Goal: Task Accomplishment & Management: Manage account settings

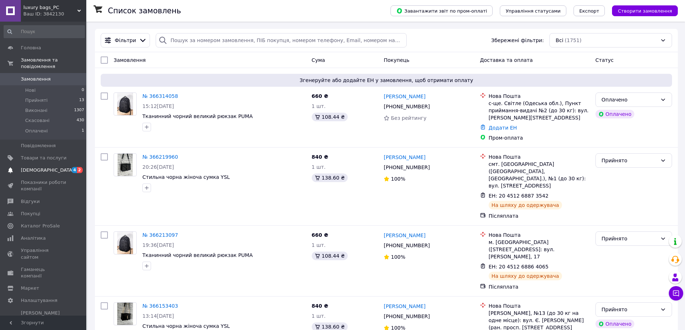
click at [54, 167] on span "[DEMOGRAPHIC_DATA]" at bounding box center [44, 170] width 46 height 6
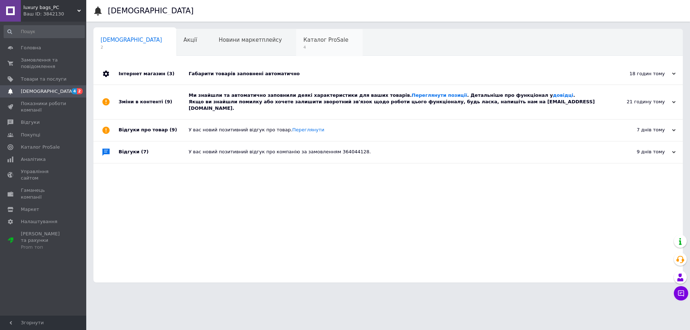
click at [304, 38] on span "Каталог ProSale" at bounding box center [326, 40] width 45 height 6
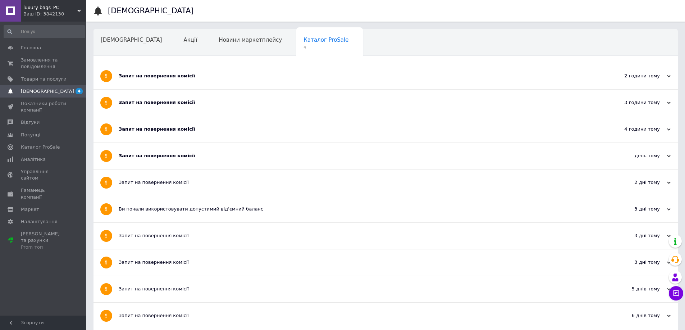
click at [208, 79] on div "Запит на повернення комісії" at bounding box center [359, 76] width 480 height 6
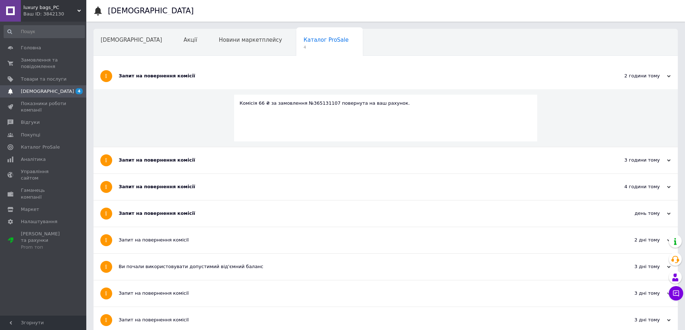
click at [208, 79] on div "Запит на повернення комісії" at bounding box center [359, 76] width 480 height 6
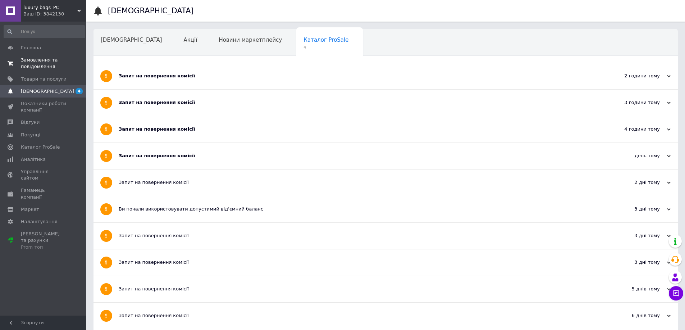
click at [42, 60] on span "Замовлення та повідомлення" at bounding box center [44, 63] width 46 height 13
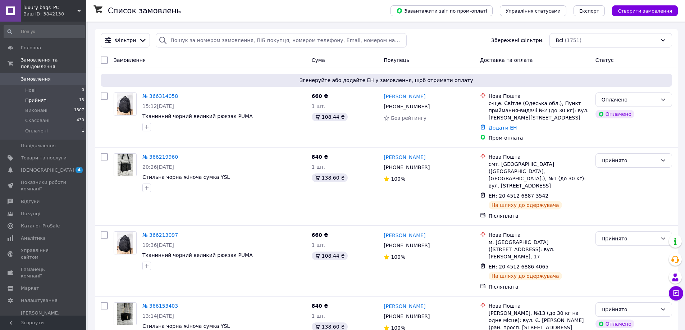
click at [46, 95] on li "Прийняті 13" at bounding box center [44, 100] width 88 height 10
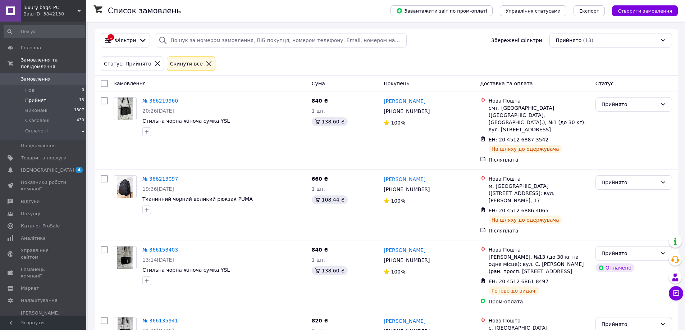
click at [48, 95] on li "Прийняті 13" at bounding box center [44, 100] width 88 height 10
click at [53, 126] on li "Оплачені 1" at bounding box center [44, 133] width 88 height 14
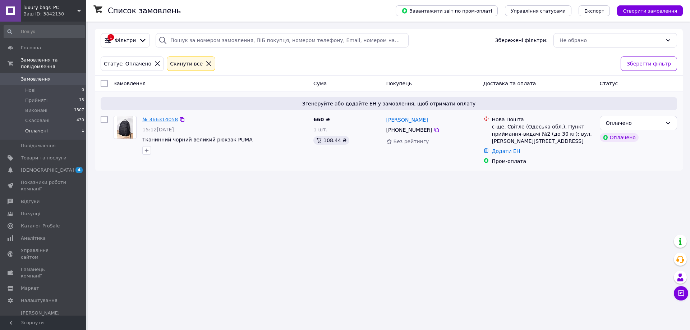
click at [161, 119] on link "№ 366314058" at bounding box center [160, 120] width 36 height 6
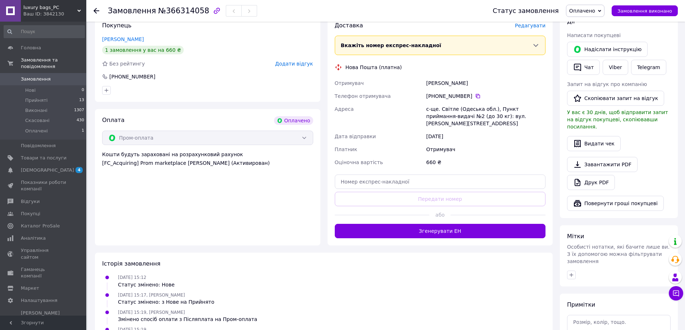
scroll to position [144, 0]
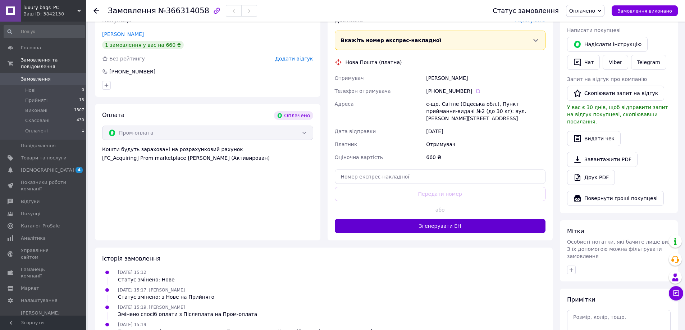
click at [427, 219] on button "Згенерувати ЕН" at bounding box center [440, 226] width 211 height 14
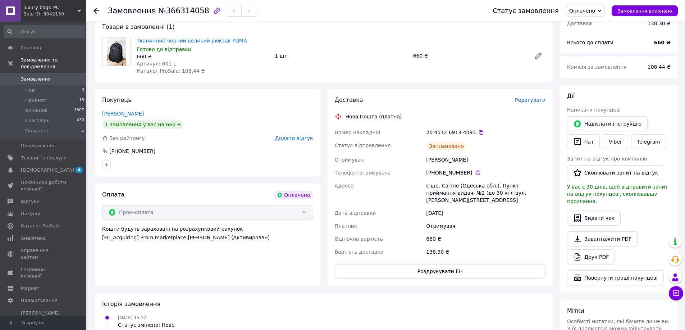
scroll to position [36, 0]
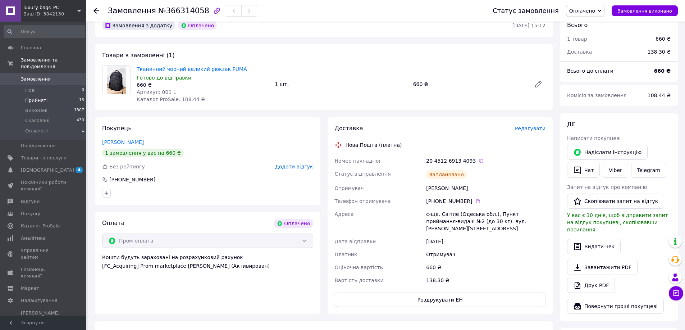
click at [37, 95] on li "Прийняті 13" at bounding box center [44, 100] width 88 height 10
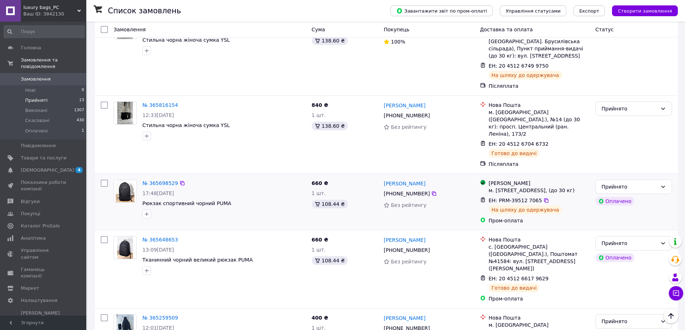
scroll to position [539, 0]
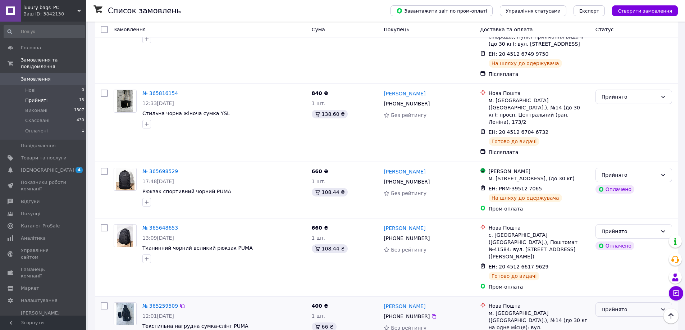
click at [633, 305] on div "Прийнято" at bounding box center [630, 309] width 56 height 8
click at [627, 280] on li "Скасовано" at bounding box center [634, 280] width 76 height 13
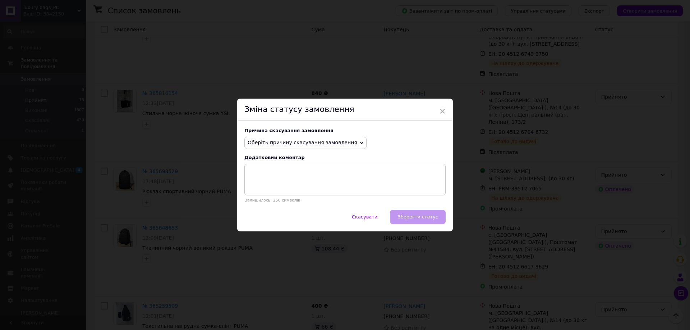
click at [323, 140] on span "Оберіть причину скасування замовлення" at bounding box center [303, 143] width 110 height 6
click at [310, 185] on li "На прохання покупця" at bounding box center [306, 187] width 122 height 10
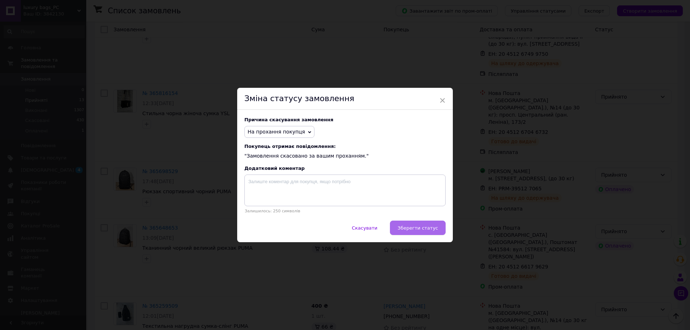
click at [423, 231] on span "Зберегти статус" at bounding box center [418, 227] width 41 height 5
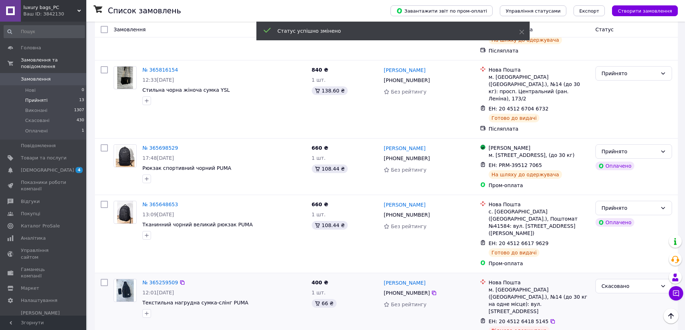
scroll to position [575, 0]
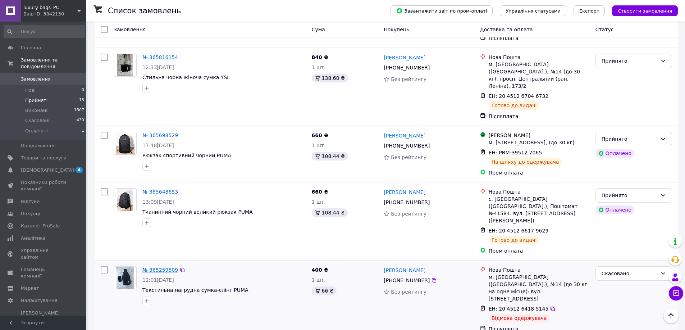
click at [169, 267] on link "№ 365259509" at bounding box center [160, 270] width 36 height 6
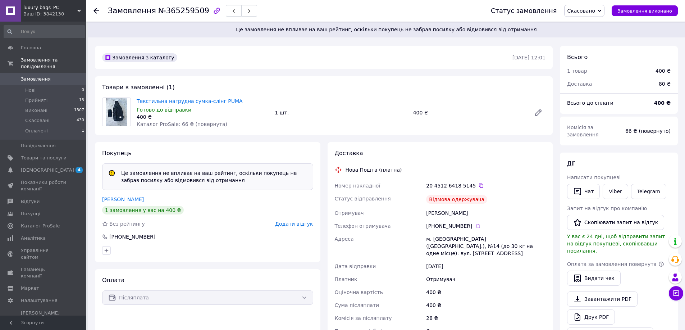
click at [303, 225] on span "Додати відгук" at bounding box center [294, 224] width 38 height 6
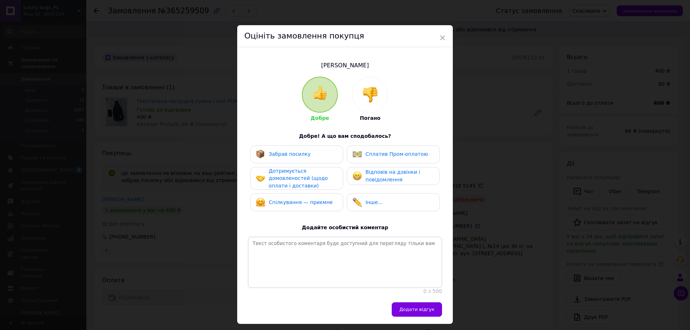
click at [373, 99] on img at bounding box center [371, 95] width 16 height 16
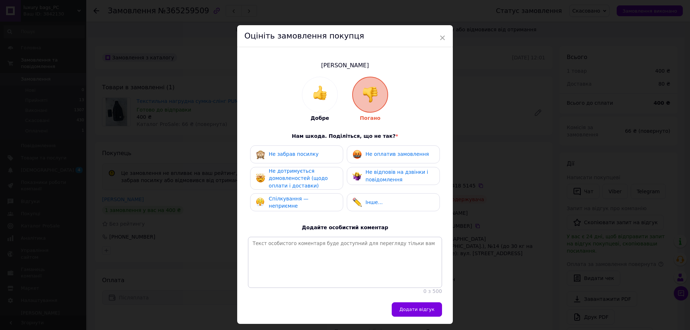
click at [303, 154] on span "Не забрав посилку" at bounding box center [294, 154] width 50 height 6
click at [377, 152] on span "Не оплатив замовлення" at bounding box center [397, 154] width 63 height 6
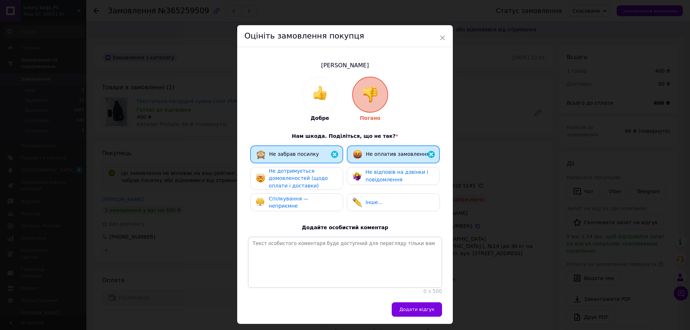
click at [374, 175] on span "Не відповів на дзвінки і повідомлення" at bounding box center [397, 175] width 63 height 13
click at [389, 170] on span "Не відповів на дзвінки і повідомлення" at bounding box center [397, 175] width 63 height 13
click at [310, 175] on span "Не дотримується домовленостей (щодо оплати і доставки)" at bounding box center [298, 178] width 59 height 20
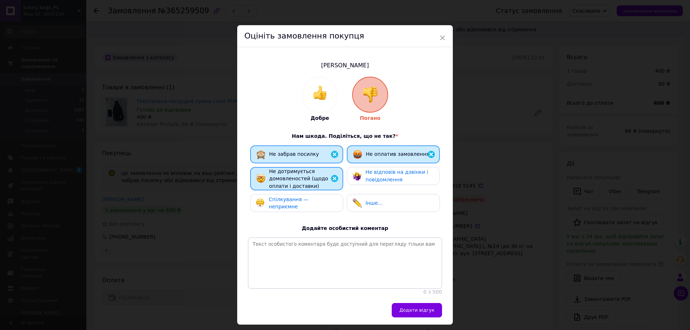
click at [309, 201] on span "Спілкування — неприємне" at bounding box center [289, 202] width 40 height 13
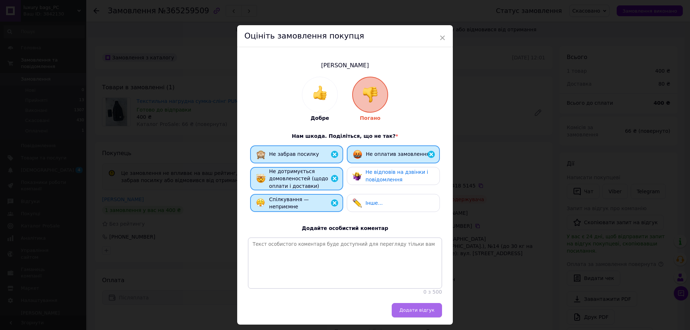
click at [429, 313] on span "Додати відгук" at bounding box center [417, 309] width 35 height 5
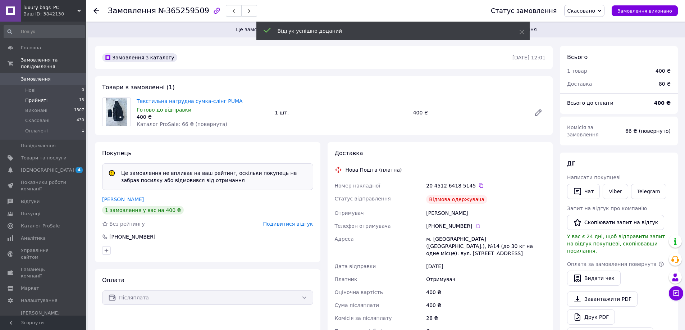
click at [40, 97] on span "Прийняті" at bounding box center [36, 100] width 22 height 6
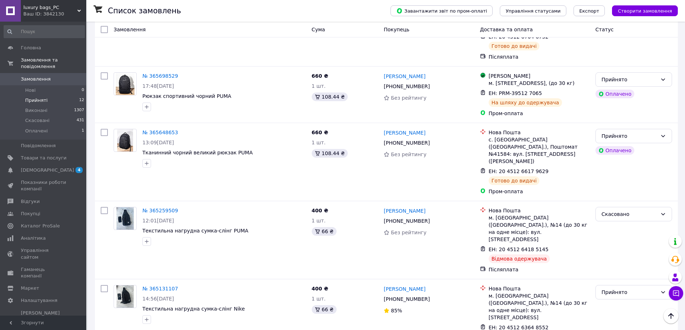
scroll to position [647, 0]
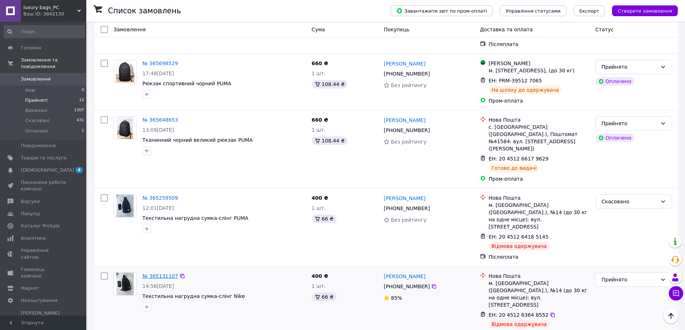
click at [164, 273] on link "№ 365131107" at bounding box center [160, 276] width 36 height 6
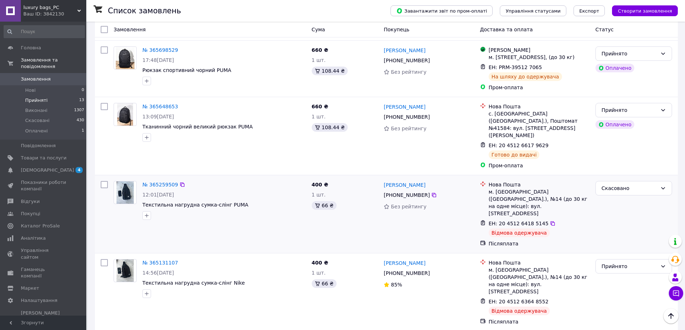
scroll to position [661, 0]
click at [622, 262] on div "Прийнято" at bounding box center [630, 266] width 56 height 8
click at [621, 229] on li "Скасовано" at bounding box center [634, 229] width 76 height 13
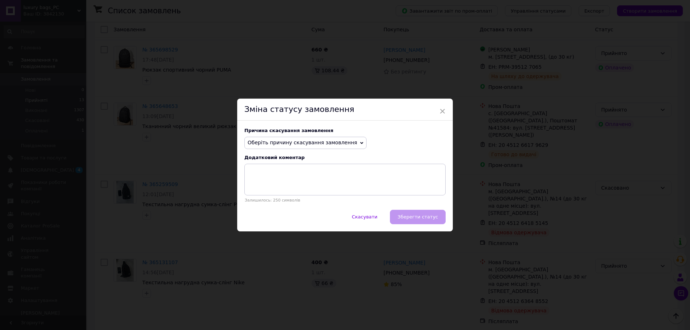
click at [335, 141] on span "Оберіть причину скасування замовлення" at bounding box center [303, 143] width 110 height 6
click at [316, 182] on li "На прохання покупця" at bounding box center [306, 187] width 122 height 10
click at [316, 182] on textarea at bounding box center [345, 180] width 201 height 32
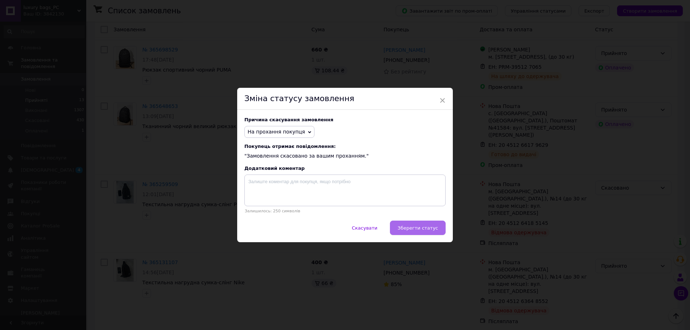
click at [428, 231] on span "Зберегти статус" at bounding box center [418, 227] width 41 height 5
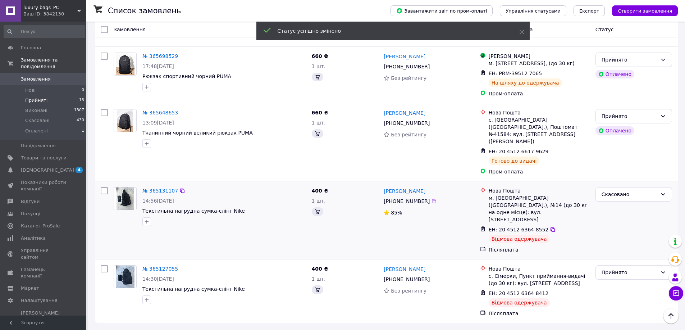
scroll to position [590, 0]
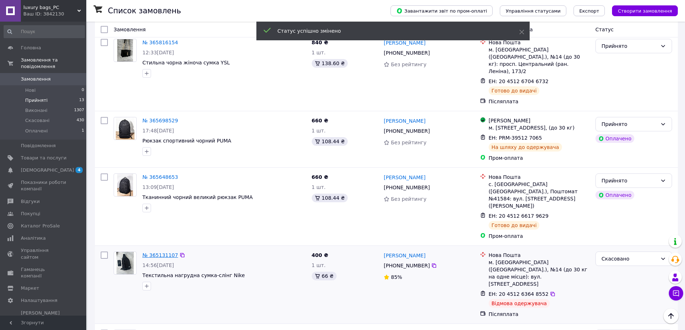
click at [156, 252] on link "№ 365131107" at bounding box center [160, 255] width 36 height 6
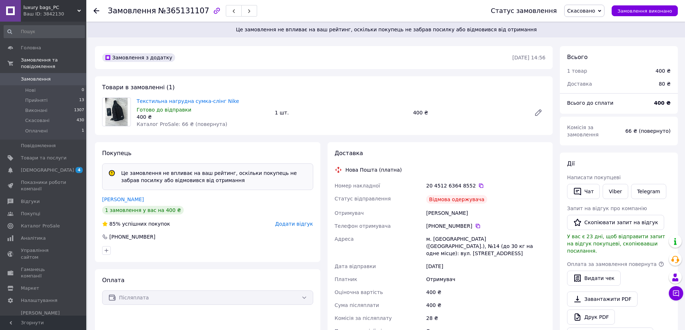
click at [303, 219] on div "Покупець Це замовлення не впливає на ваш рейтинг, оскільки покупець не забрав п…" at bounding box center [207, 202] width 225 height 120
click at [304, 224] on span "Додати відгук" at bounding box center [294, 224] width 38 height 6
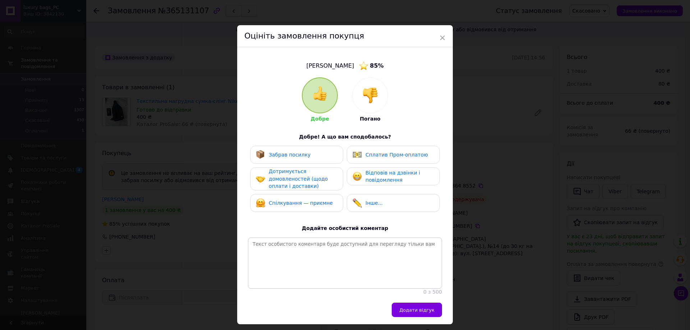
click at [371, 103] on div at bounding box center [370, 95] width 35 height 35
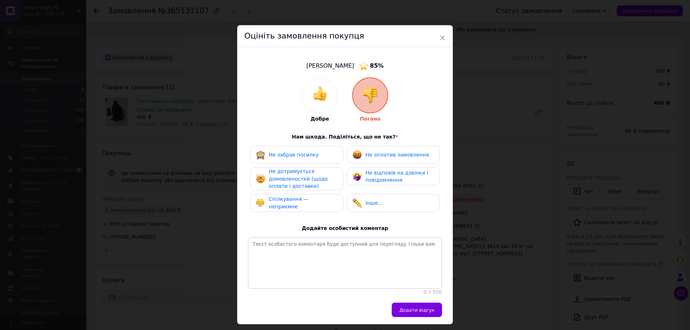
click at [318, 153] on div "Не забрав посилку" at bounding box center [297, 154] width 82 height 9
click at [378, 174] on span "Не відповів на дзвінки і повідомлення" at bounding box center [397, 176] width 63 height 13
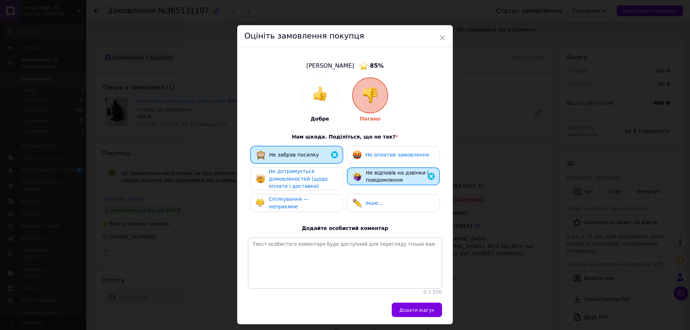
click at [381, 177] on span "Не відповів на дзвінки і повідомлення" at bounding box center [397, 176] width 63 height 13
click at [381, 153] on span "Не оплатив замовлення" at bounding box center [397, 155] width 63 height 6
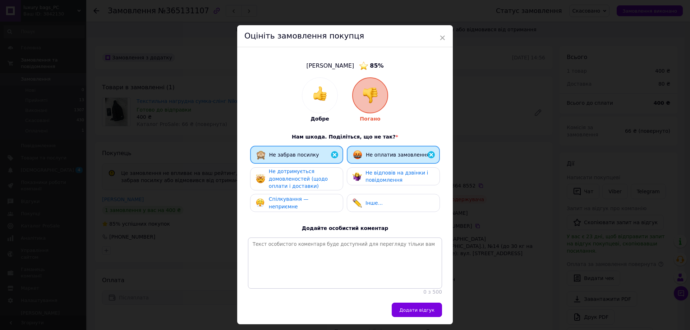
click at [324, 169] on div "Не дотримується домовленостей (щодо оплати і доставки)" at bounding box center [303, 179] width 68 height 22
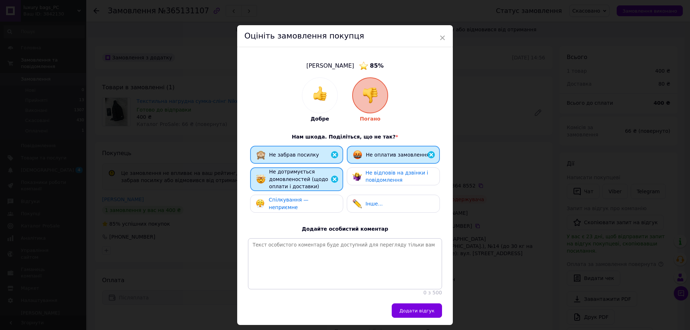
click at [318, 199] on div "Спілкування — неприємне" at bounding box center [296, 203] width 81 height 15
click at [420, 313] on span "Додати відгук" at bounding box center [417, 310] width 35 height 5
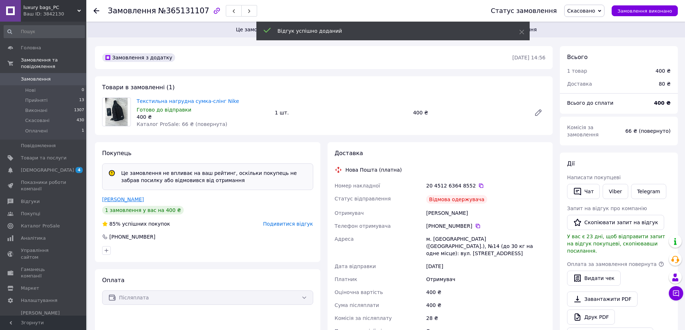
click at [134, 200] on link "[PERSON_NAME]" at bounding box center [123, 199] width 42 height 6
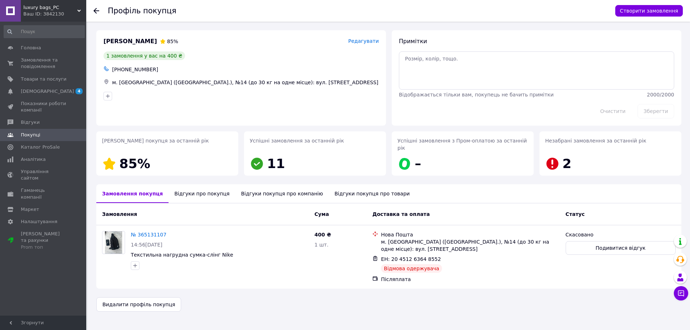
click at [188, 188] on div "Відгуки про покупця" at bounding box center [202, 193] width 67 height 19
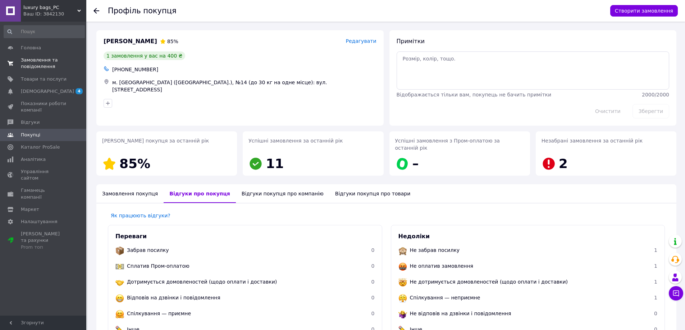
click at [35, 62] on span "Замовлення та повідомлення" at bounding box center [44, 63] width 46 height 13
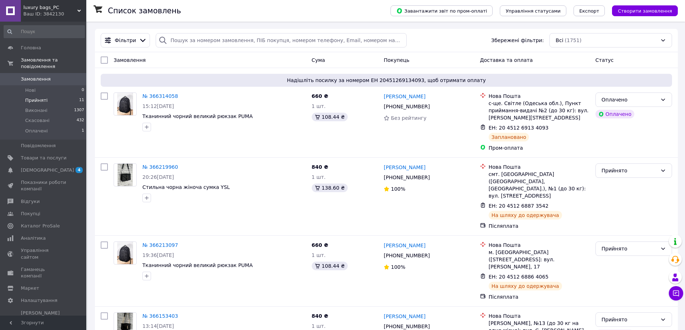
click at [51, 95] on li "Прийняті 11" at bounding box center [44, 100] width 88 height 10
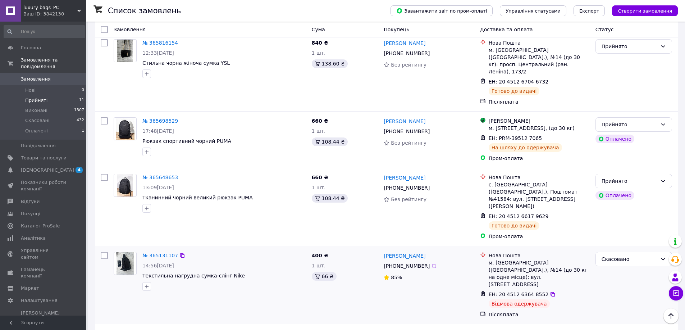
scroll to position [590, 0]
click at [618, 301] on li "Скасовано" at bounding box center [634, 300] width 76 height 13
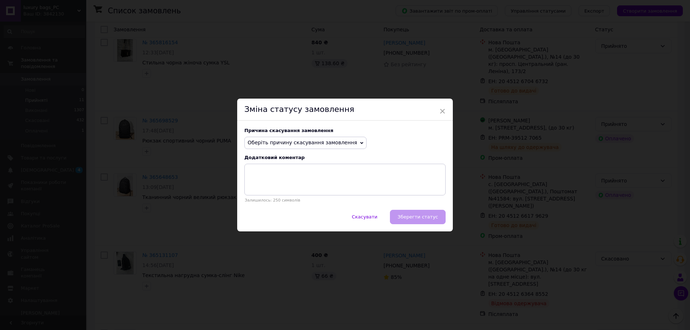
click at [334, 143] on span "Оберіть причину скасування замовлення" at bounding box center [303, 143] width 110 height 6
click at [308, 183] on li "На прохання покупця" at bounding box center [306, 187] width 122 height 10
click at [308, 183] on textarea at bounding box center [345, 180] width 201 height 32
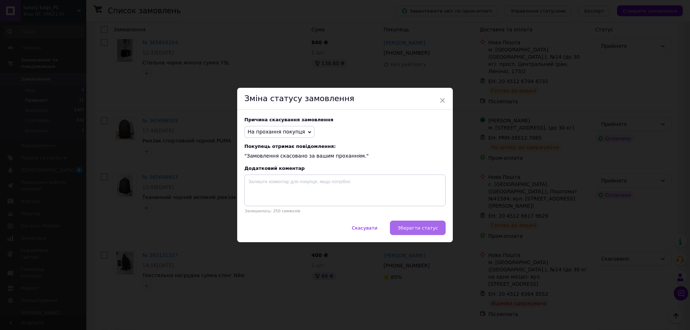
click at [431, 227] on span "Зберегти статус" at bounding box center [418, 227] width 41 height 5
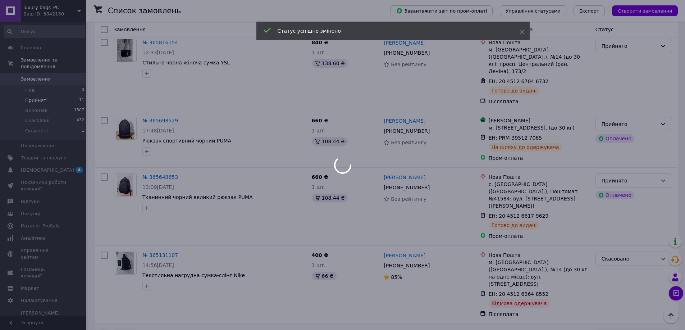
scroll to position [519, 0]
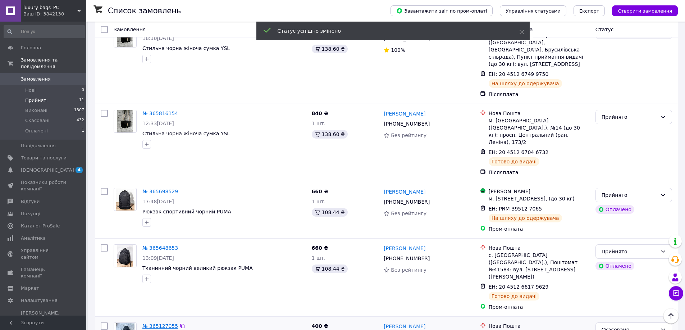
click at [155, 323] on link "№ 365127055" at bounding box center [160, 326] width 36 height 6
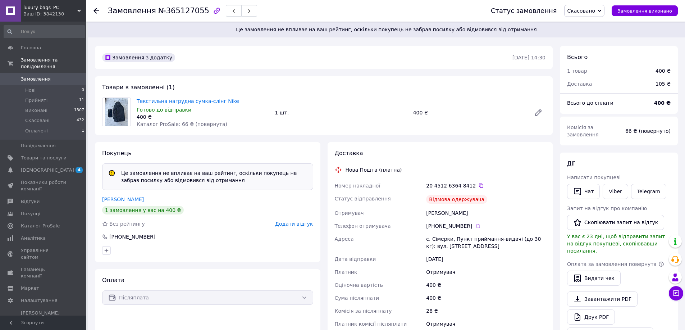
click at [298, 225] on span "Додати відгук" at bounding box center [294, 224] width 38 height 6
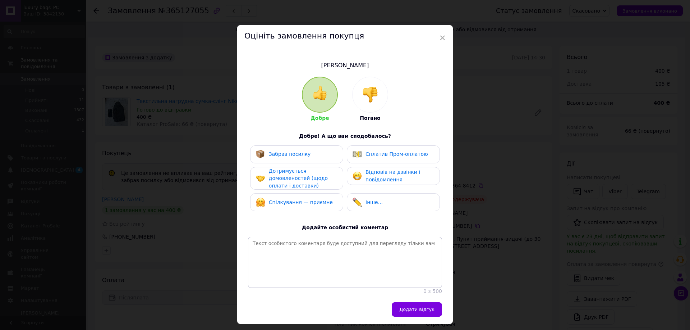
click at [371, 92] on img at bounding box center [371, 95] width 16 height 16
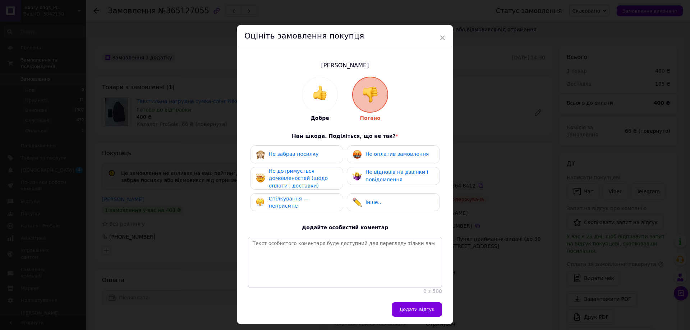
click at [326, 150] on div "Не забрав посилку" at bounding box center [297, 154] width 82 height 9
click at [366, 152] on span "Не оплатив замовлення" at bounding box center [397, 154] width 63 height 6
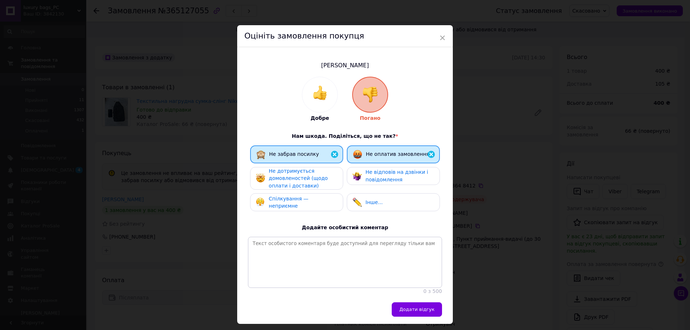
click at [314, 171] on div "Не дотримується домовленостей (щодо оплати і доставки)" at bounding box center [303, 178] width 68 height 22
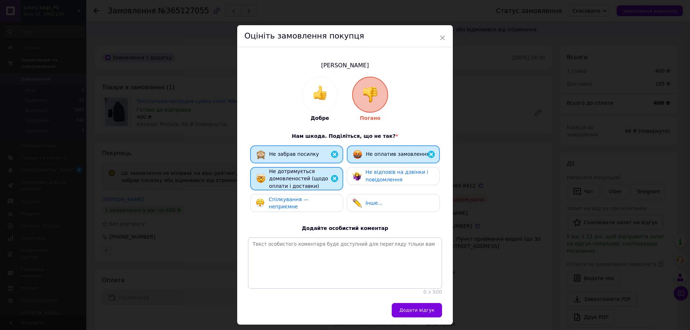
click at [308, 203] on span "Спілкування — неприємне" at bounding box center [289, 202] width 40 height 13
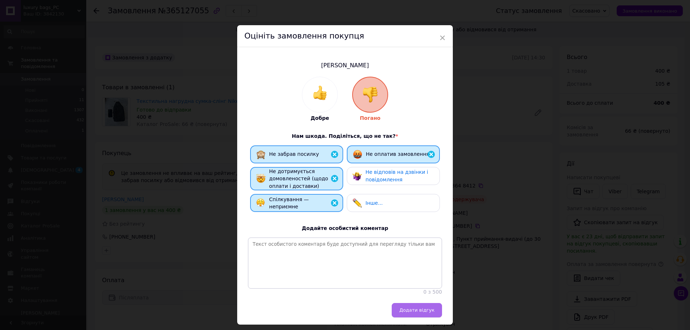
click at [427, 313] on span "Додати відгук" at bounding box center [417, 309] width 35 height 5
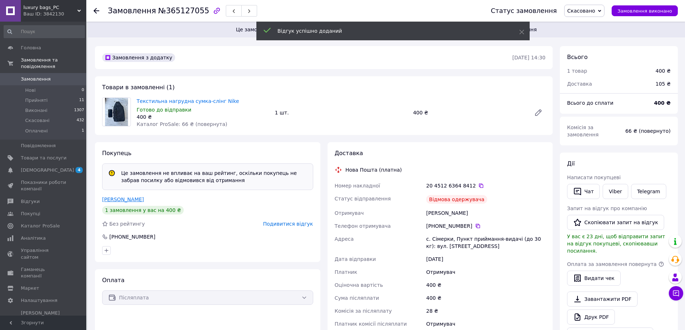
click at [117, 200] on link "[PERSON_NAME]" at bounding box center [123, 199] width 42 height 6
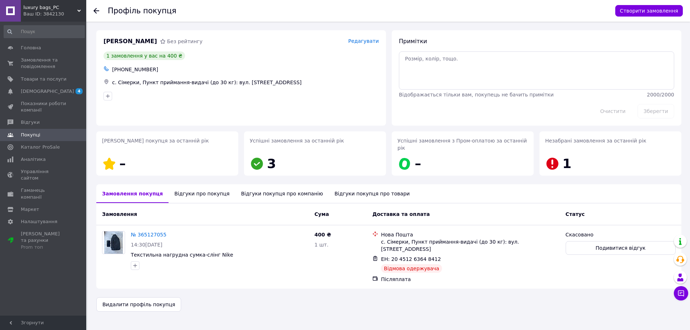
click at [200, 188] on div "Відгуки про покупця" at bounding box center [202, 193] width 67 height 19
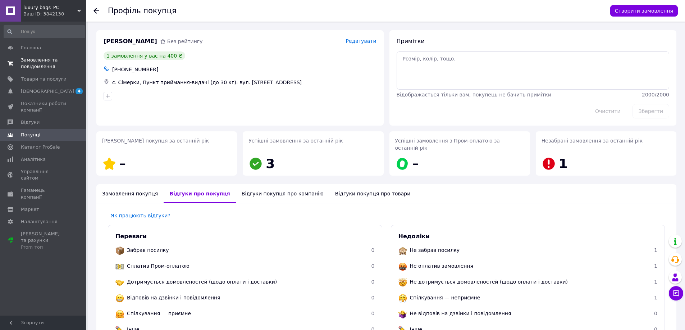
click at [43, 60] on span "Замовлення та повідомлення" at bounding box center [44, 63] width 46 height 13
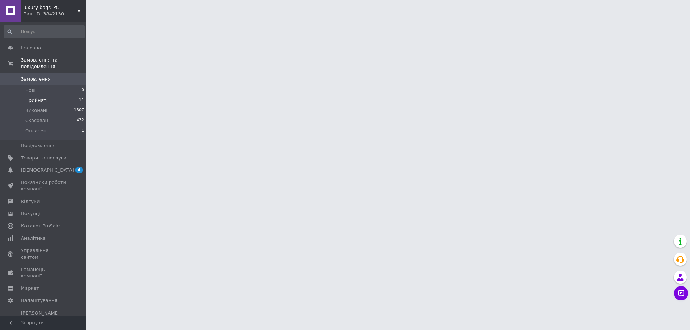
click at [38, 97] on span "Прийняті" at bounding box center [36, 100] width 22 height 6
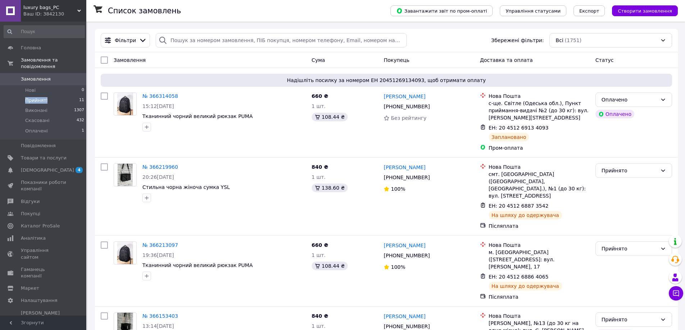
click at [37, 97] on span "Прийняті" at bounding box center [36, 100] width 22 height 6
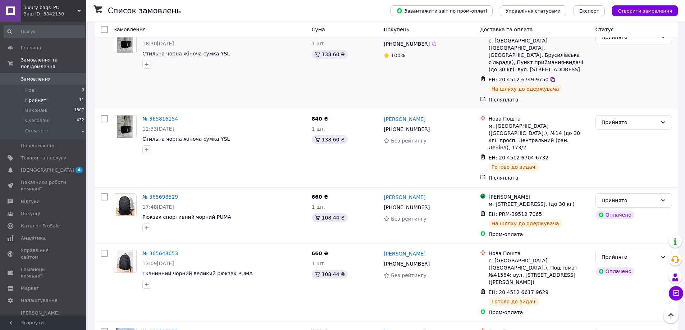
scroll to position [519, 0]
